Goal: Navigation & Orientation: Find specific page/section

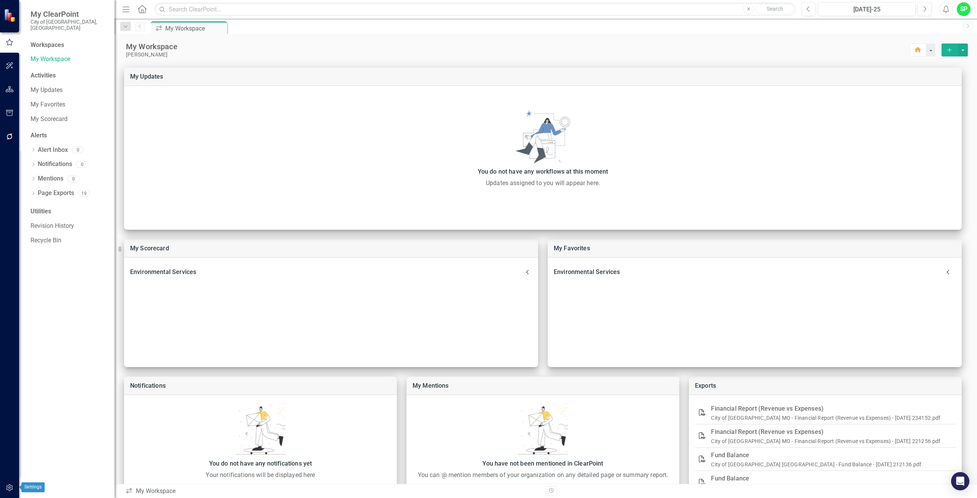
click at [10, 487] on icon "button" at bounding box center [10, 488] width 8 height 6
click at [42, 55] on link "Manage Users" at bounding box center [69, 59] width 76 height 9
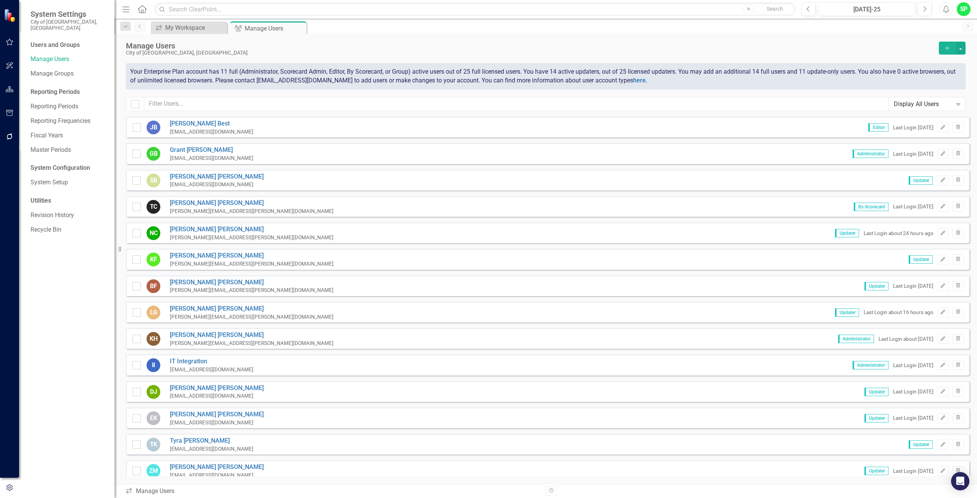
click at [946, 43] on button "Add" at bounding box center [947, 48] width 17 height 13
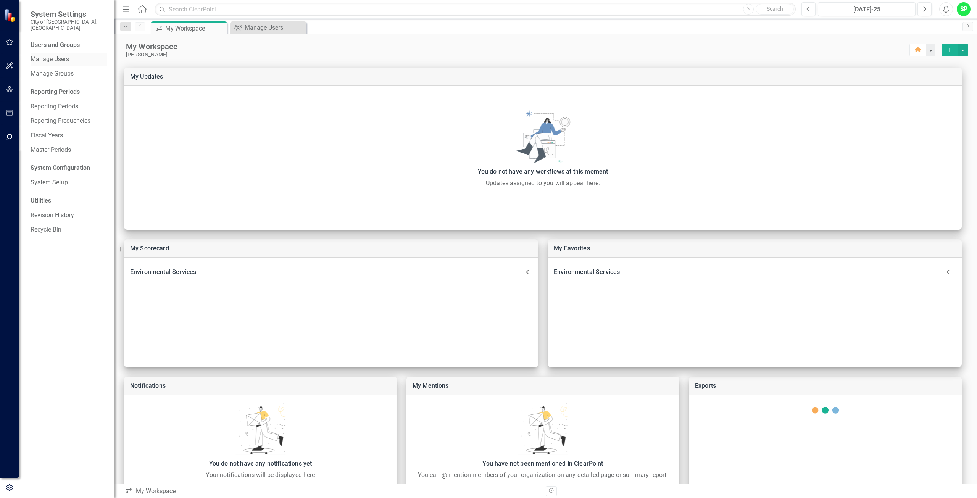
click at [56, 56] on link "Manage Users" at bounding box center [69, 59] width 76 height 9
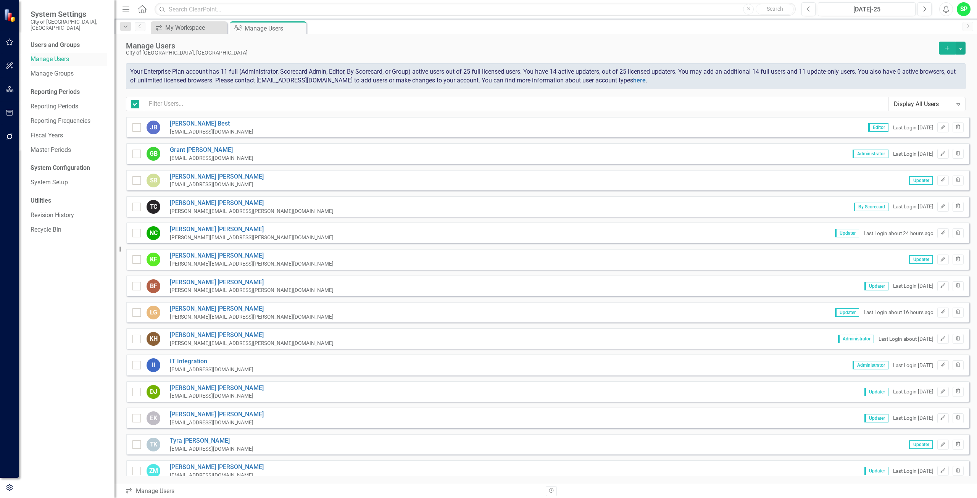
checkbox input "false"
click at [55, 55] on link "Manage Users" at bounding box center [69, 59] width 76 height 9
click at [34, 13] on span "System Settings" at bounding box center [69, 14] width 76 height 9
click at [54, 18] on span "System Settings" at bounding box center [69, 14] width 76 height 9
click at [45, 69] on link "Manage Groups" at bounding box center [69, 73] width 76 height 9
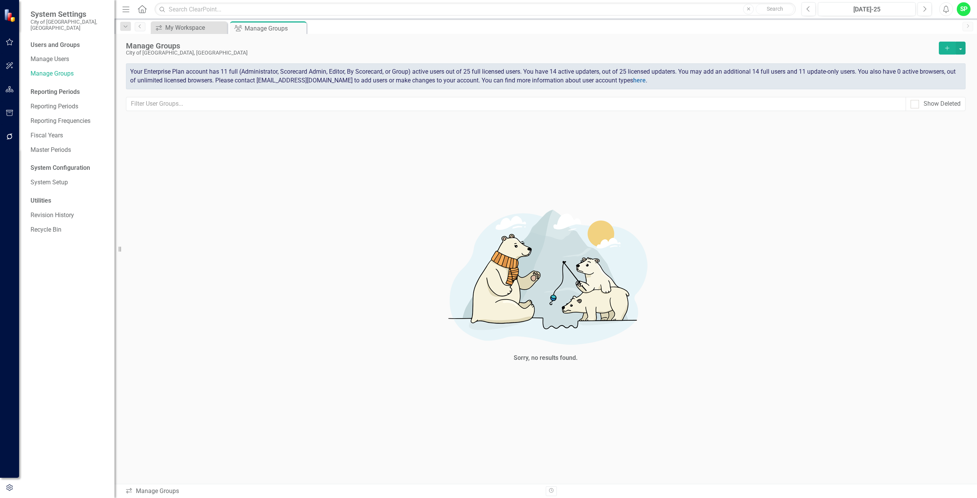
click at [46, 41] on div "Users and Groups" at bounding box center [69, 45] width 76 height 9
click at [80, 41] on div "Users and Groups" at bounding box center [69, 45] width 76 height 9
click at [47, 178] on link "System Setup" at bounding box center [69, 182] width 76 height 9
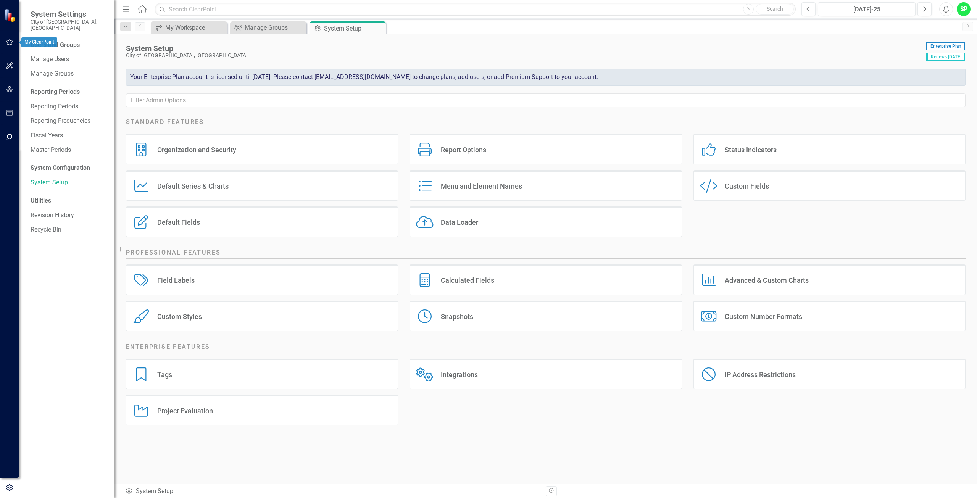
click at [10, 41] on icon "button" at bounding box center [10, 42] width 8 height 6
click at [43, 55] on link "My Workspace" at bounding box center [69, 59] width 76 height 9
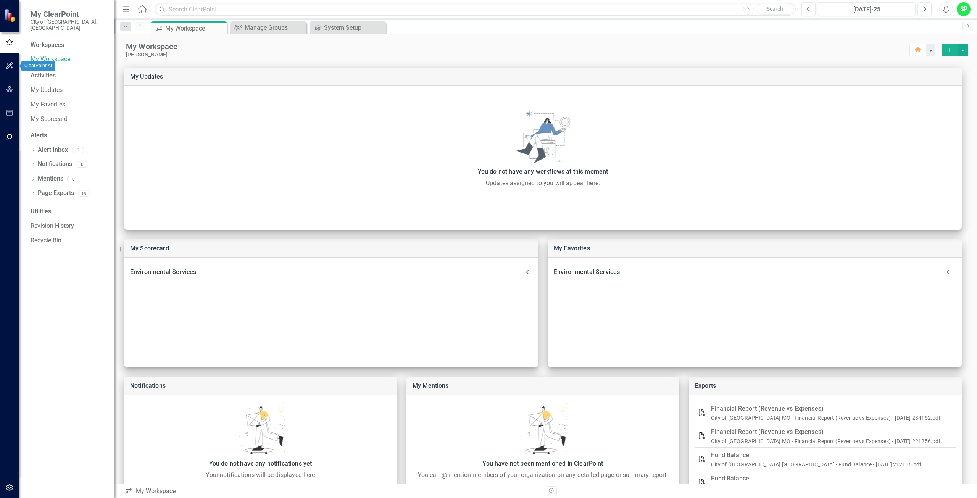
click at [12, 64] on icon "button" at bounding box center [10, 66] width 8 height 6
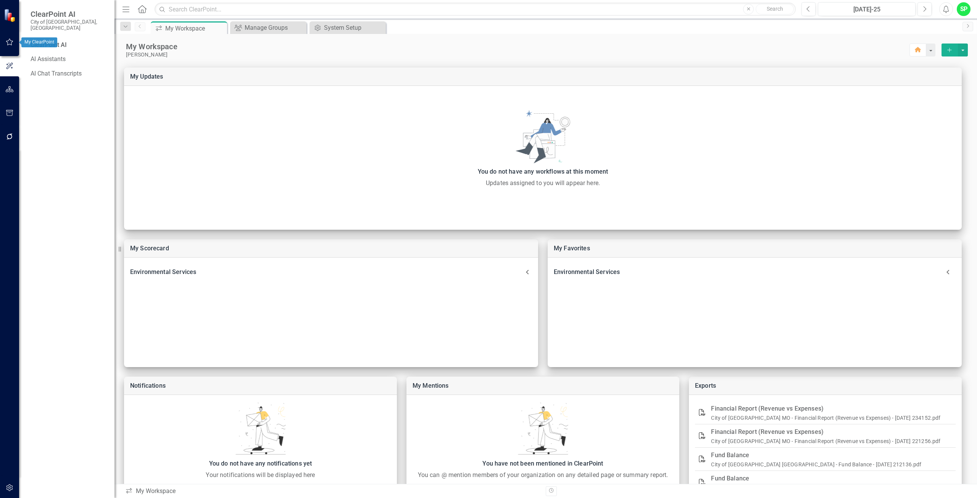
click at [9, 46] on button "button" at bounding box center [9, 42] width 17 height 16
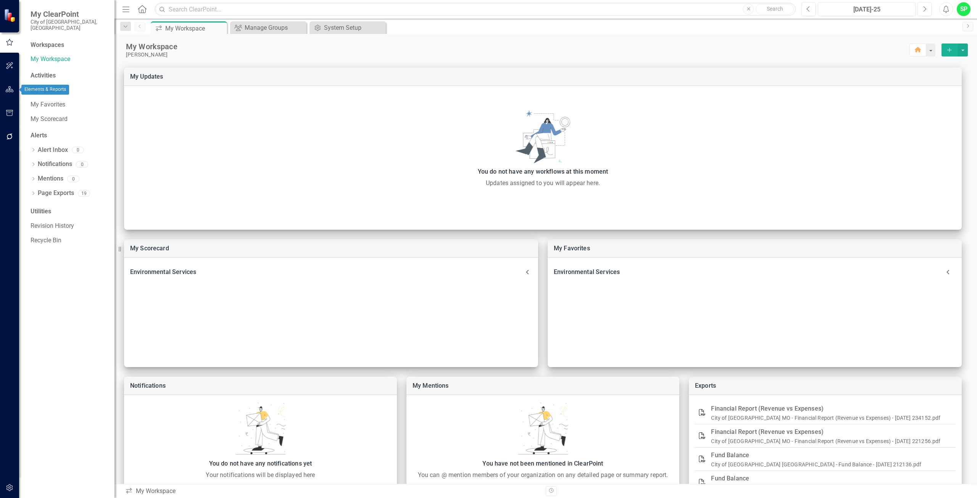
click at [8, 89] on icon "button" at bounding box center [10, 89] width 8 height 6
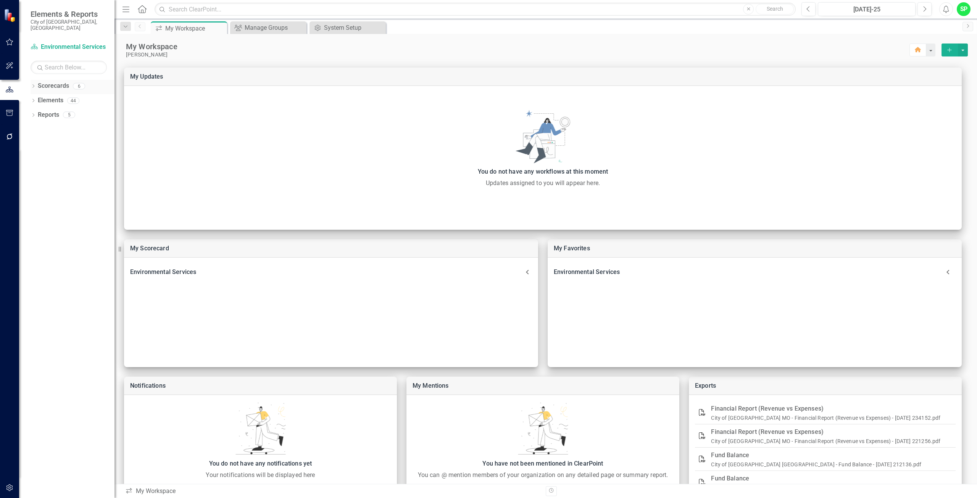
click at [48, 83] on link "Scorecards" at bounding box center [53, 86] width 31 height 9
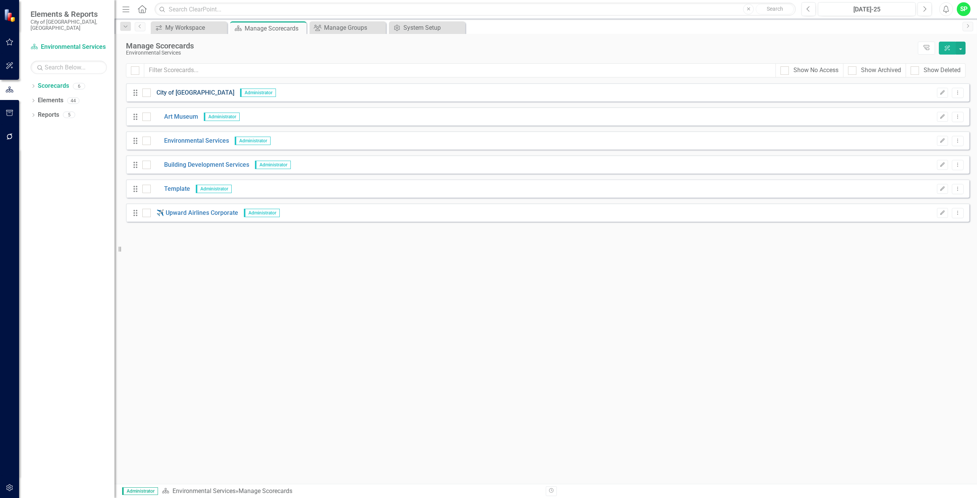
click at [169, 95] on link "City of [GEOGRAPHIC_DATA]" at bounding box center [193, 93] width 84 height 9
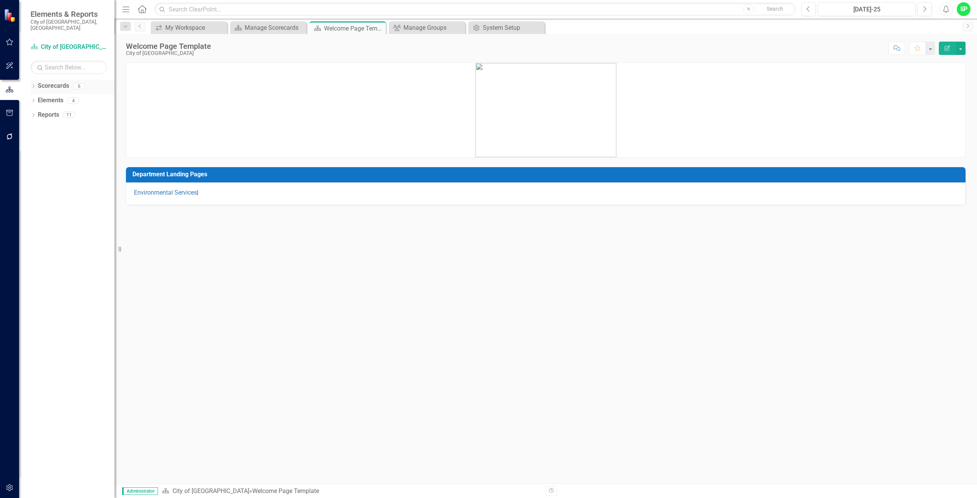
click at [54, 82] on link "Scorecards" at bounding box center [53, 86] width 31 height 9
